Goal: Transaction & Acquisition: Download file/media

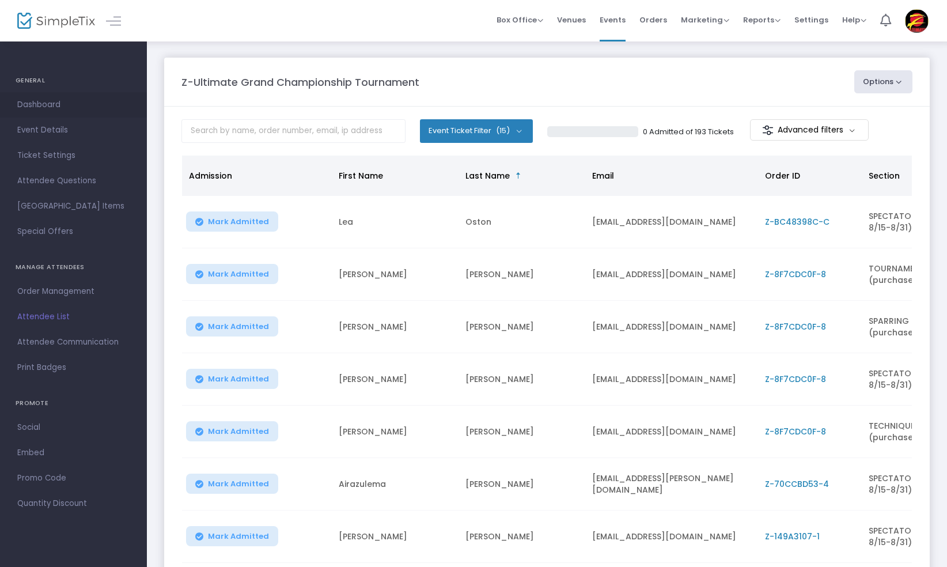
click at [24, 105] on span "Dashboard" at bounding box center [73, 104] width 112 height 15
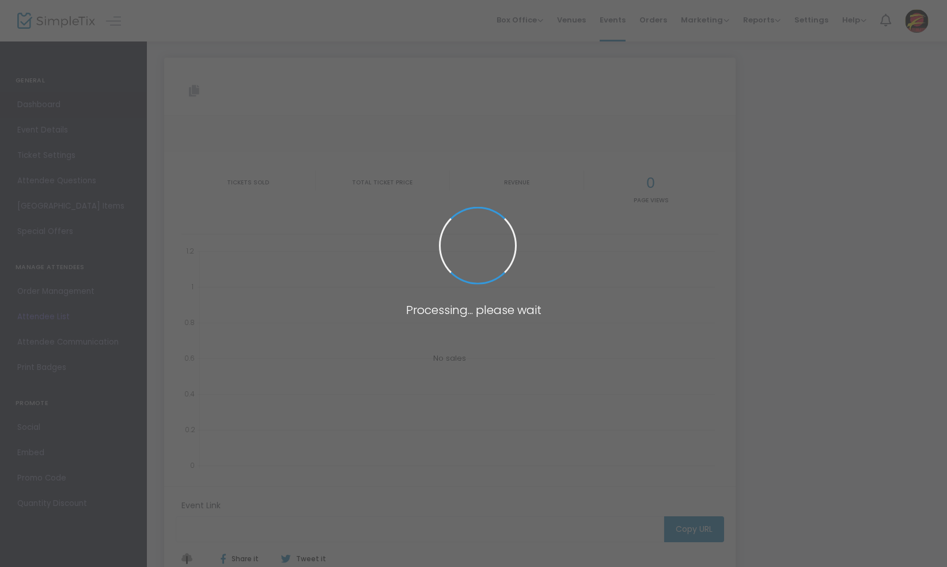
type input "[URL][DOMAIN_NAME]"
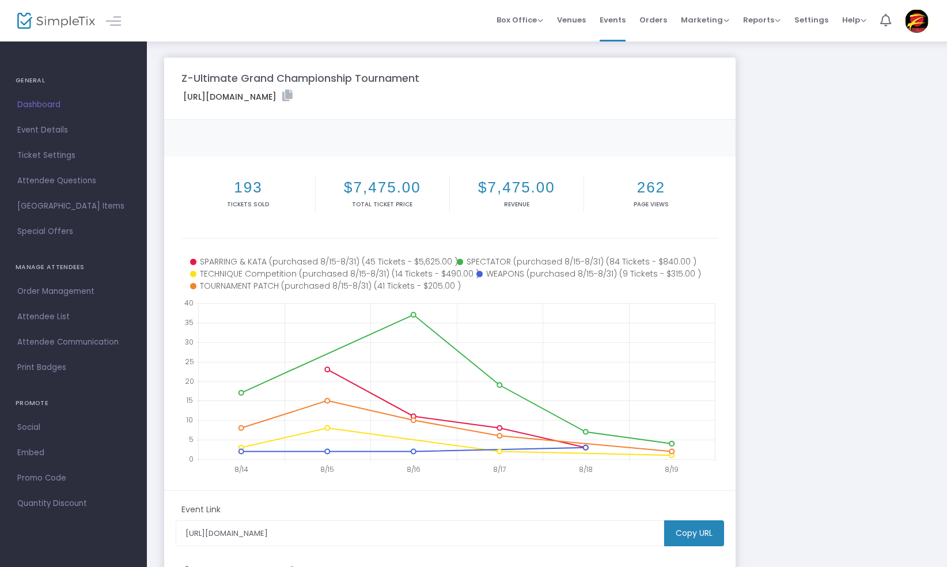
click at [644, 188] on h2 "262" at bounding box center [651, 188] width 130 height 18
click at [919, 26] on img at bounding box center [917, 21] width 24 height 24
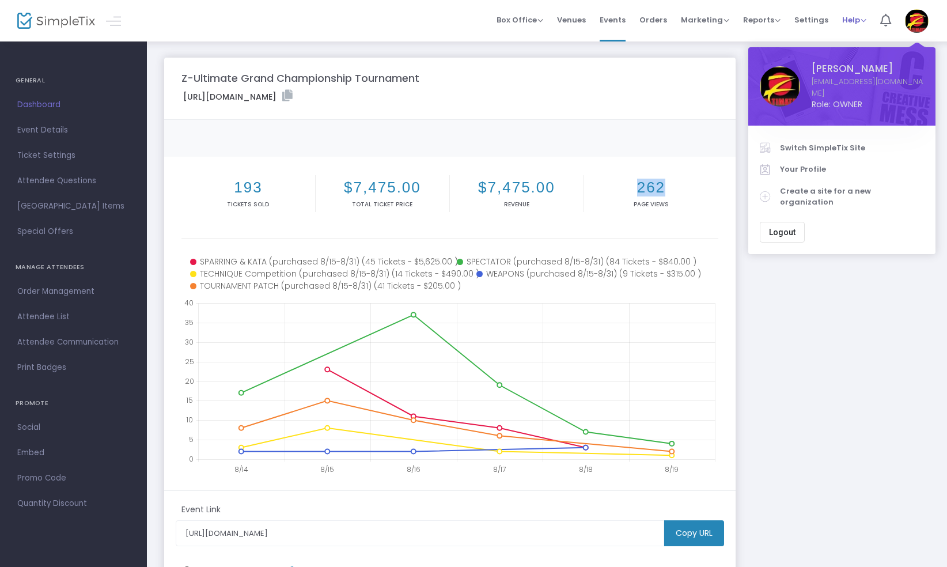
click at [861, 21] on span "Help" at bounding box center [854, 19] width 24 height 11
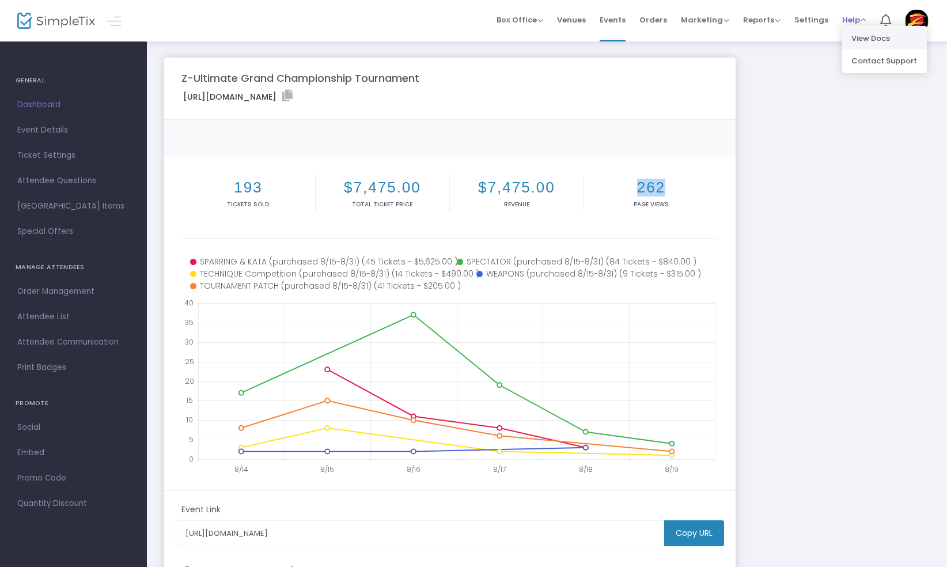
click at [862, 36] on li "View Docs" at bounding box center [884, 38] width 85 height 22
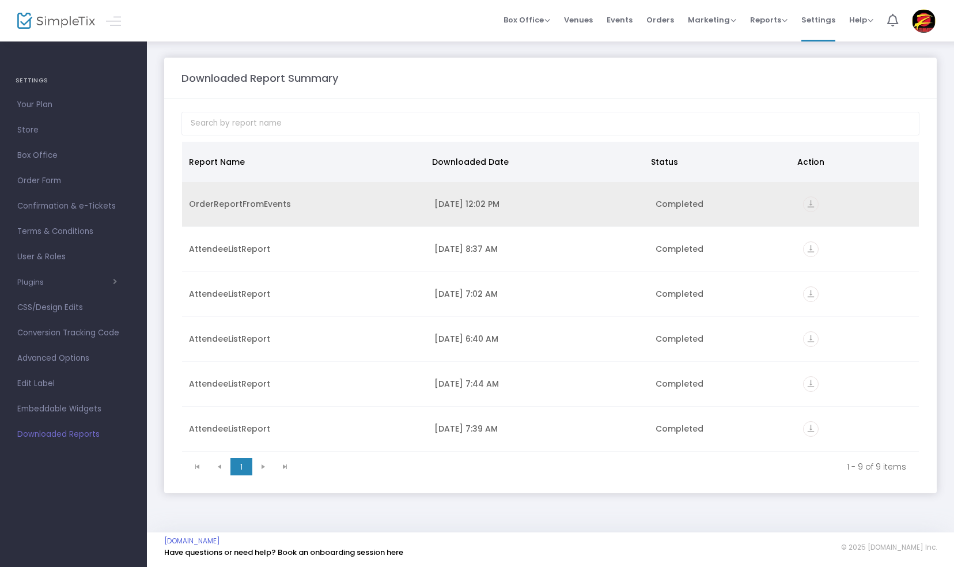
click at [804, 202] on icon "vertical_align_bottom" at bounding box center [811, 204] width 16 height 16
